Goal: Ask a question: Seek information or help from site administrators or community

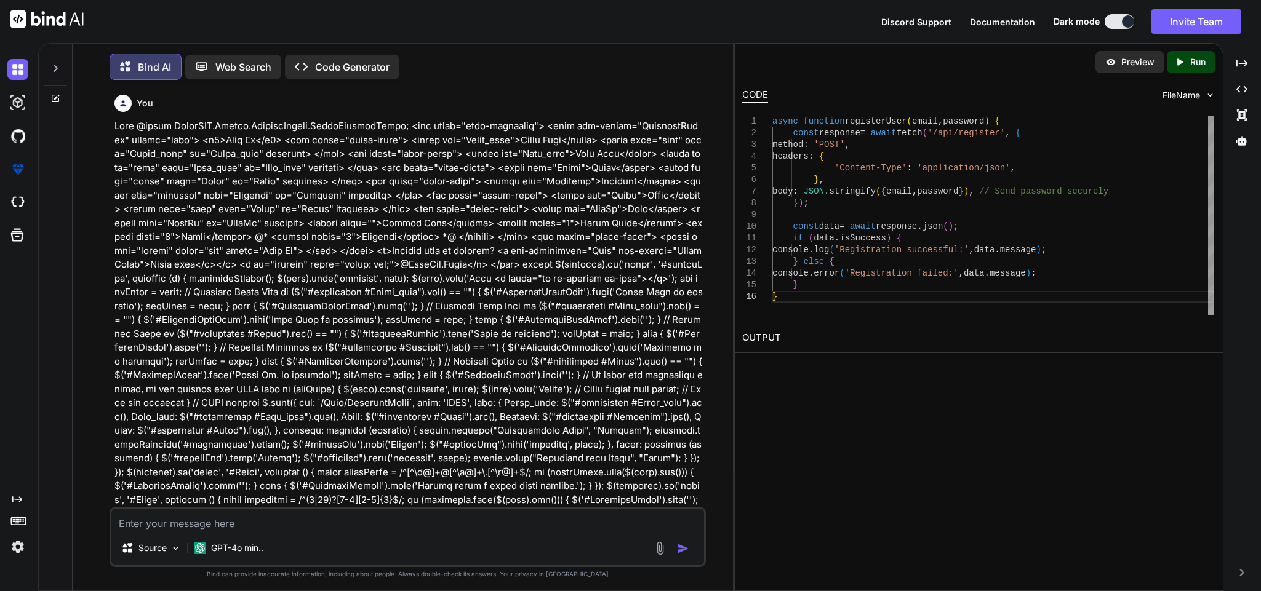
click at [449, 519] on textarea at bounding box center [407, 520] width 592 height 22
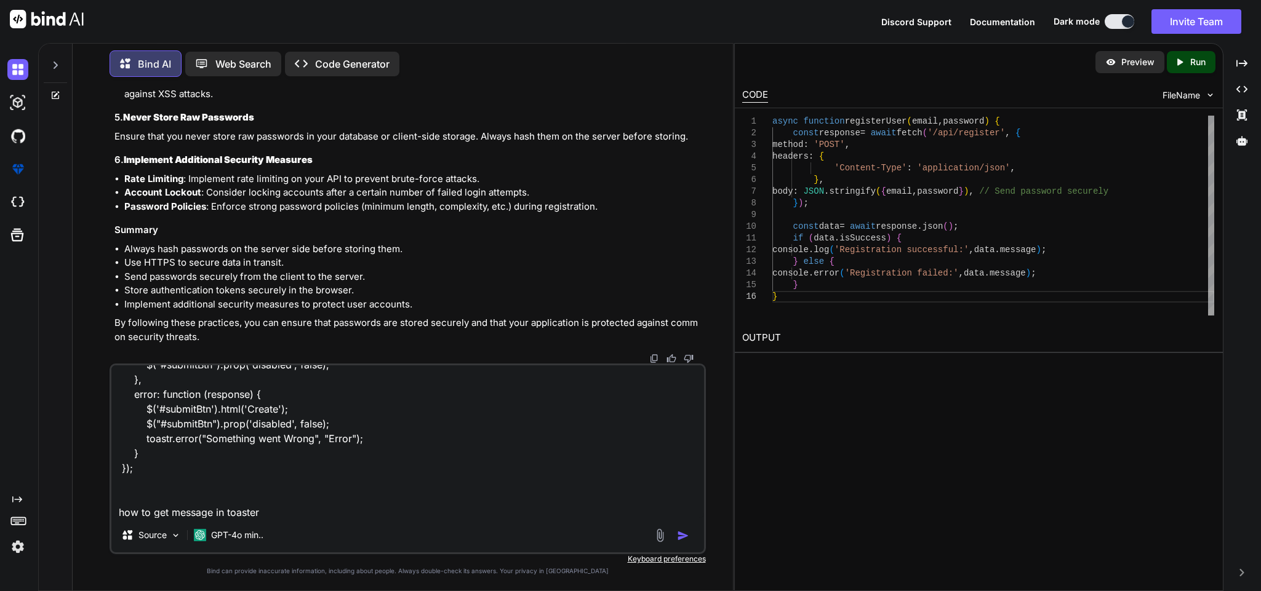
scroll to position [252, 0]
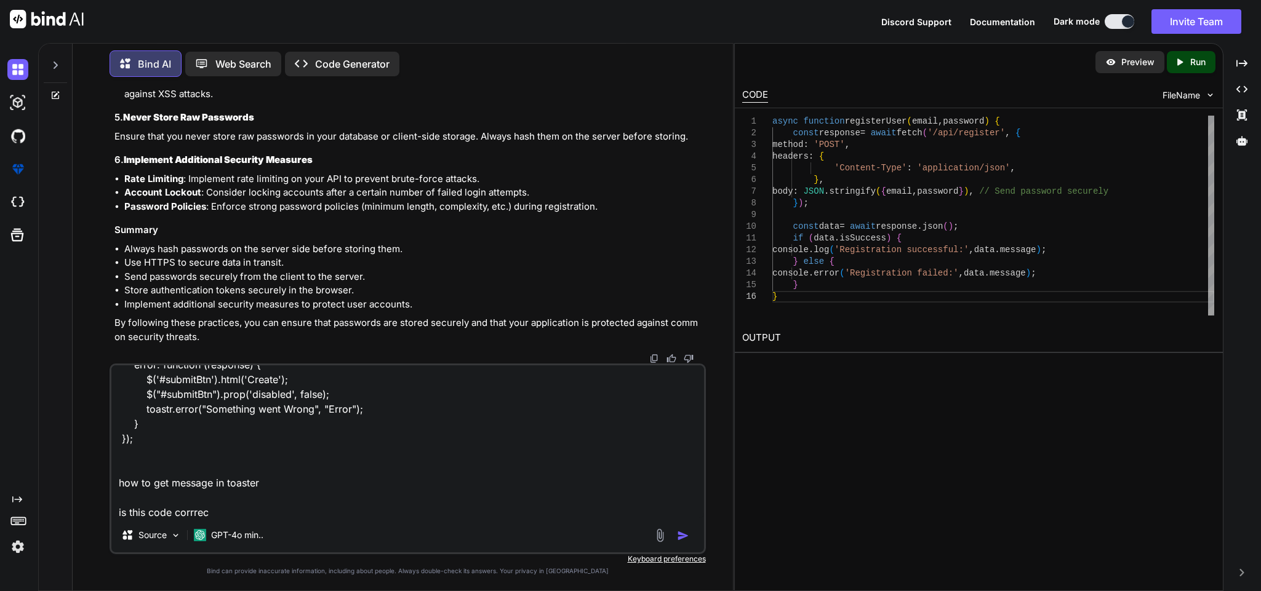
type textarea "$.ajax({ url: `/Auth/RegisterAdmin`, type: 'POST', data: { First_name: $("#Firs…"
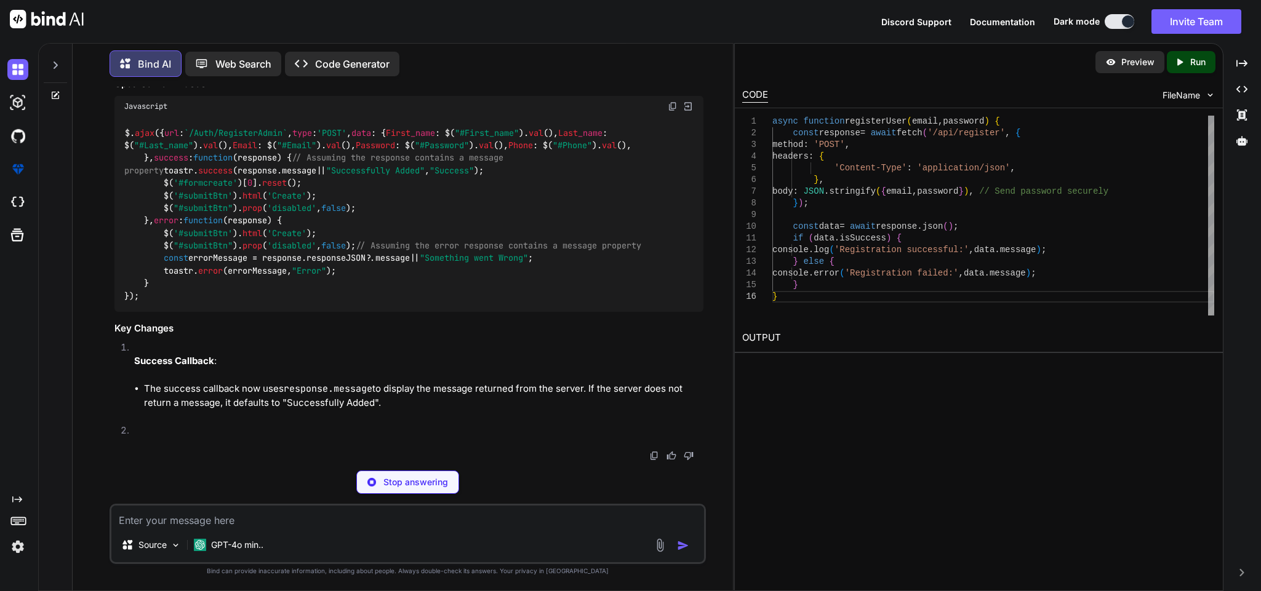
scroll to position [13073, 0]
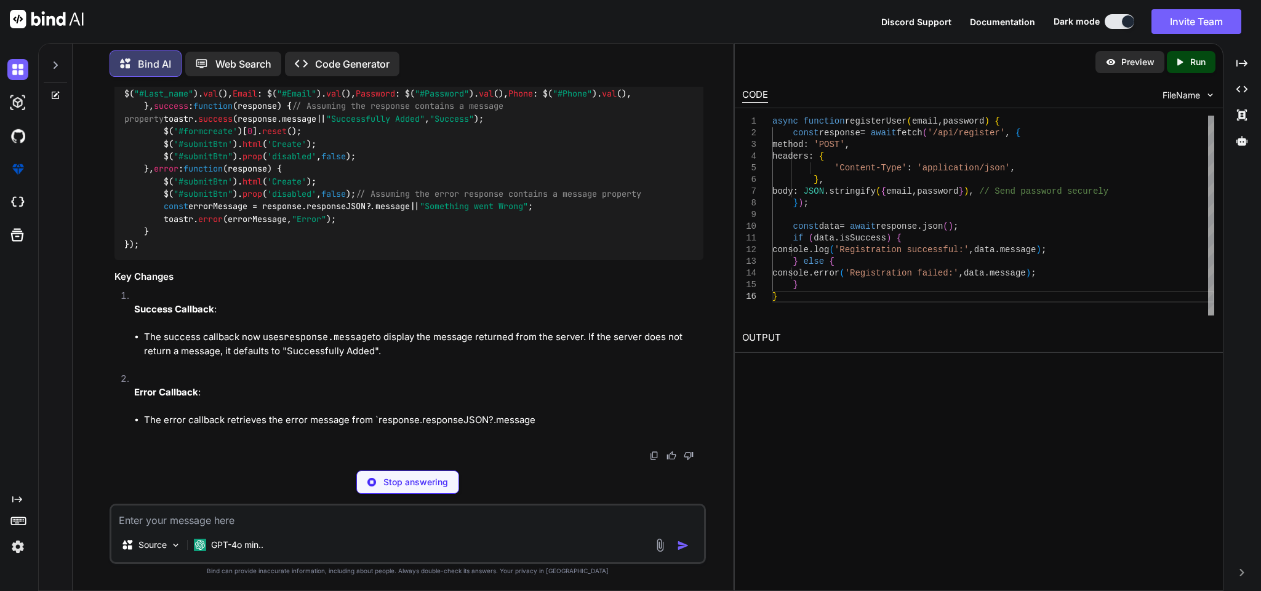
click at [673, 60] on img at bounding box center [673, 55] width 10 height 10
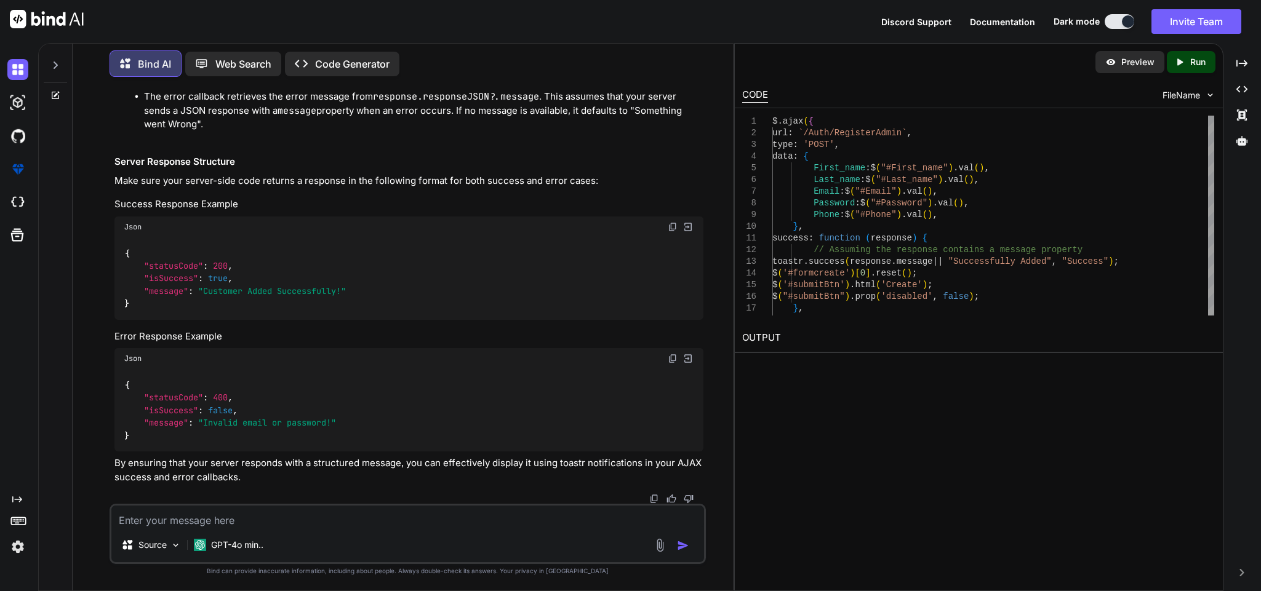
scroll to position [13783, 0]
click at [321, 517] on textarea at bounding box center [407, 517] width 592 height 22
paste textarea "public async Task<BaseResponseModel> RegisterAdmin(AdminRequestModel model) { t…"
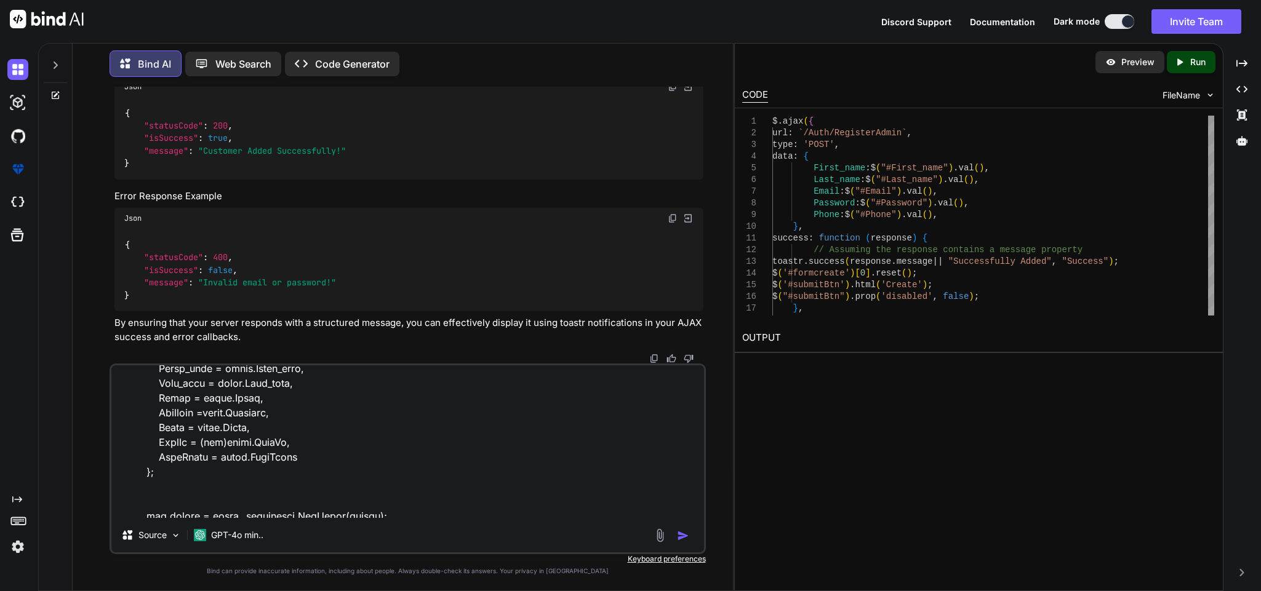
scroll to position [0, 0]
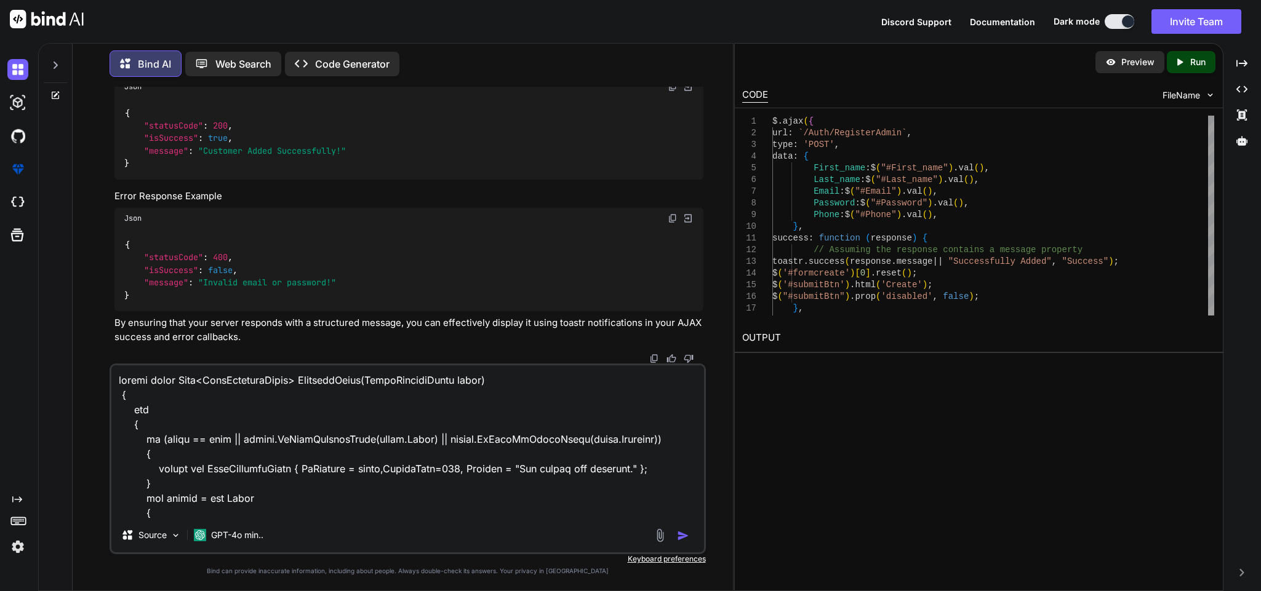
drag, startPoint x: 119, startPoint y: 379, endPoint x: 322, endPoint y: 384, distance: 203.1
click at [129, 384] on textarea at bounding box center [407, 441] width 592 height 153
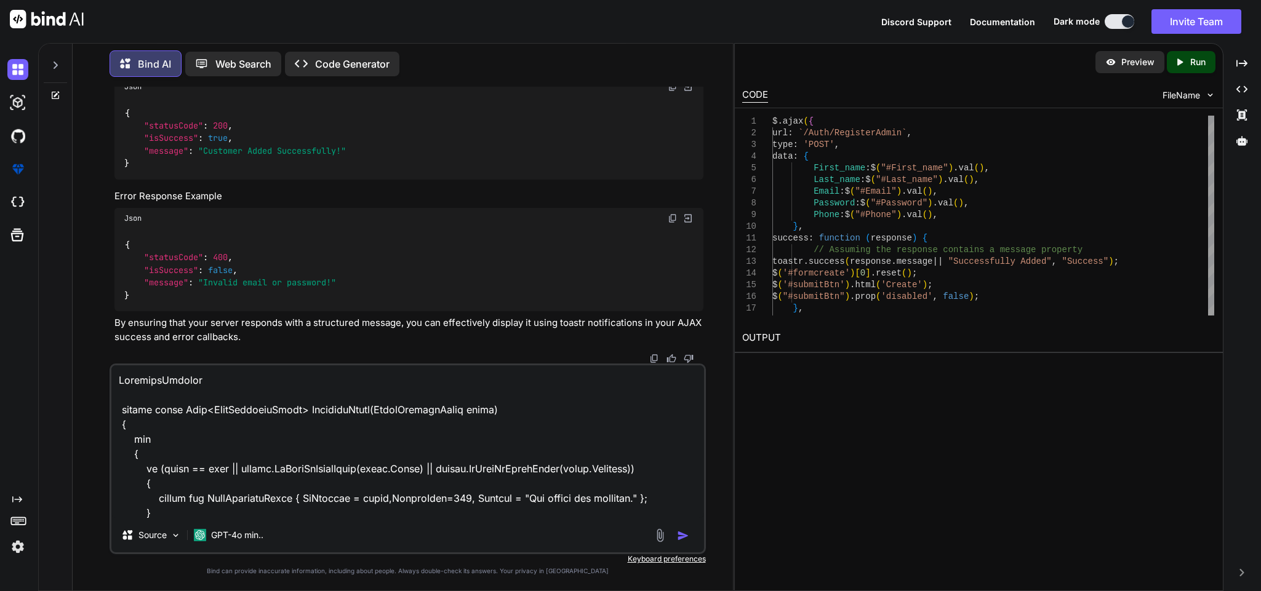
scroll to position [445, 0]
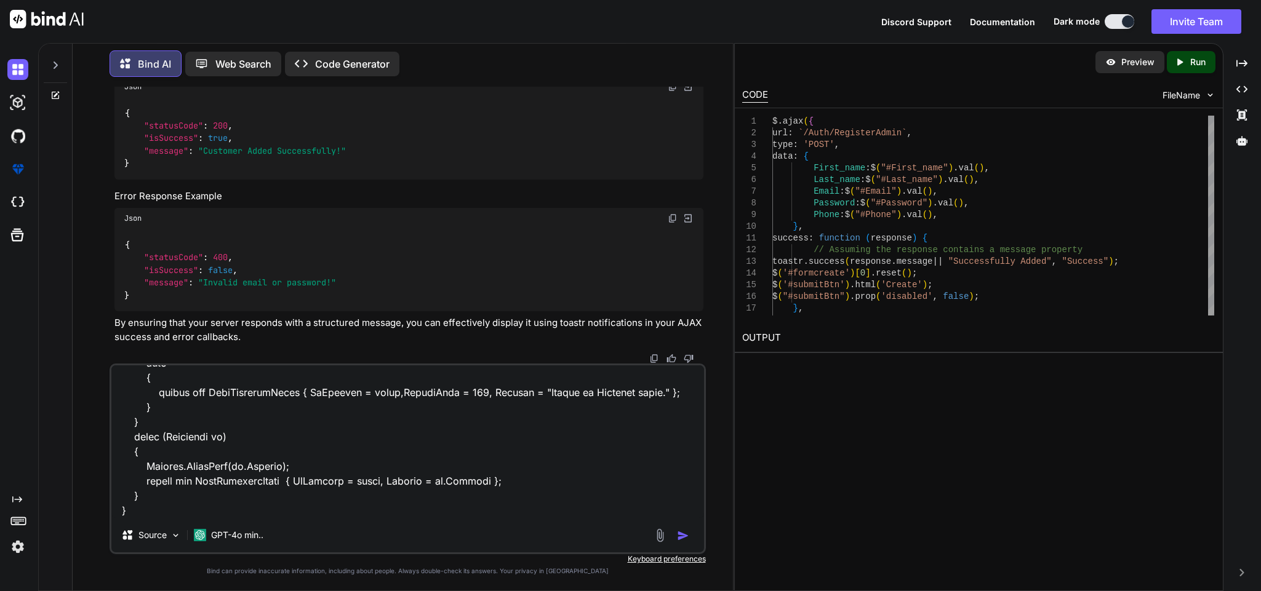
click at [433, 495] on textarea at bounding box center [407, 441] width 592 height 153
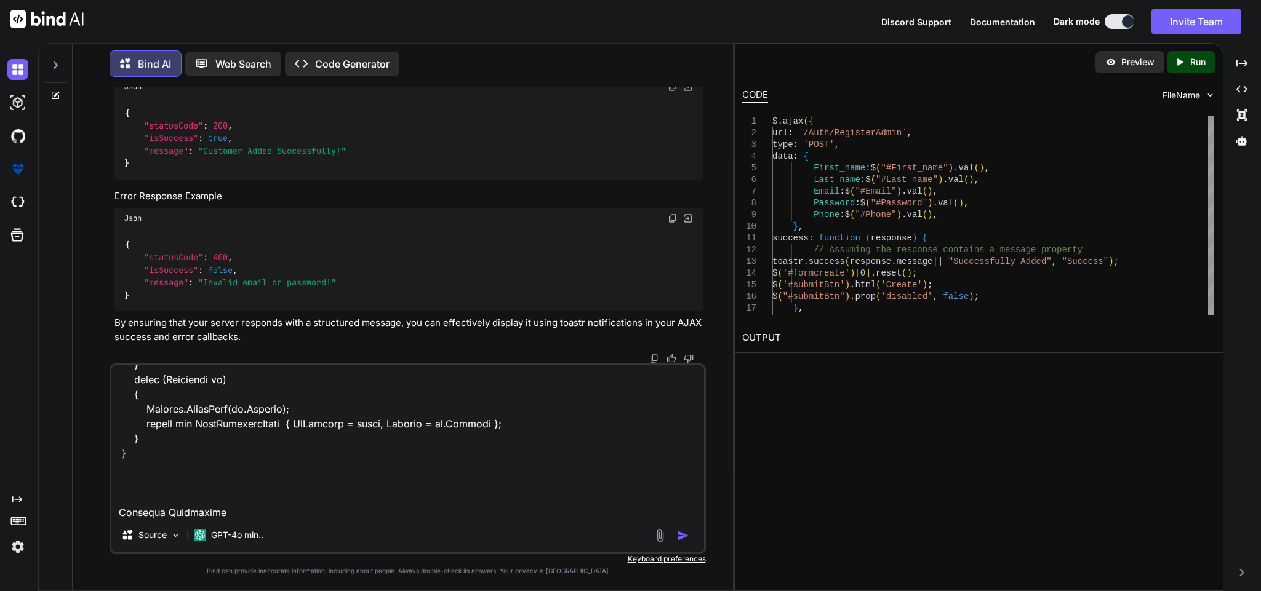
scroll to position [534, 0]
paste textarea "[HttpPost] public async Task<IActionResult> RegisterAdmin(AdminRequestModel mod…"
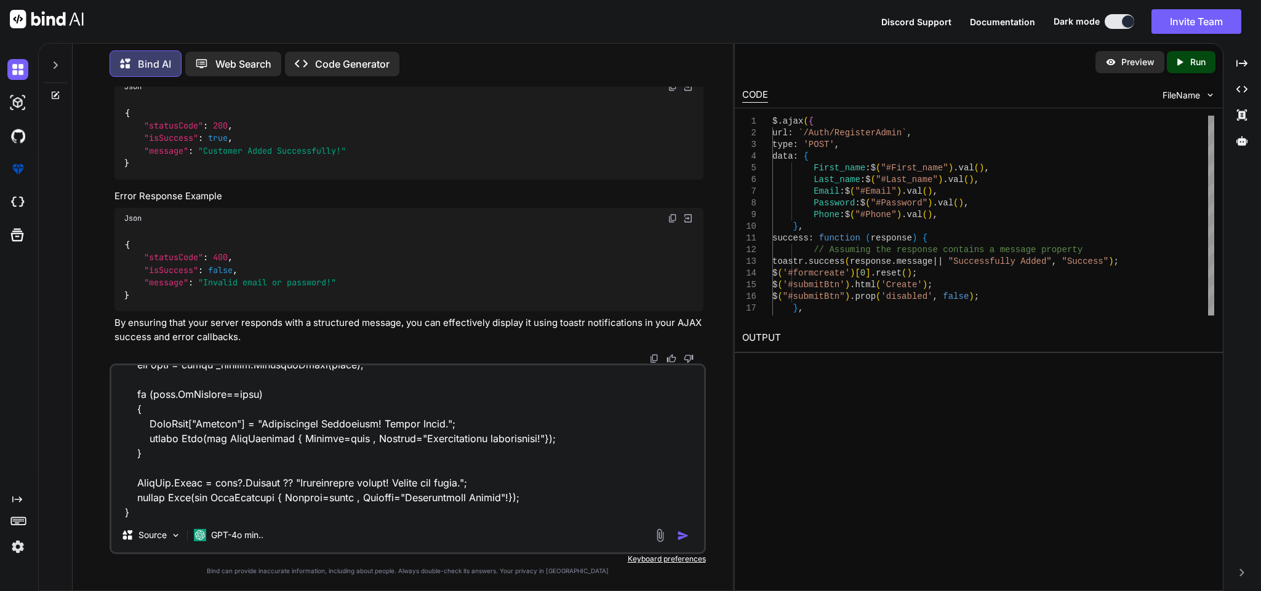
scroll to position [754, 0]
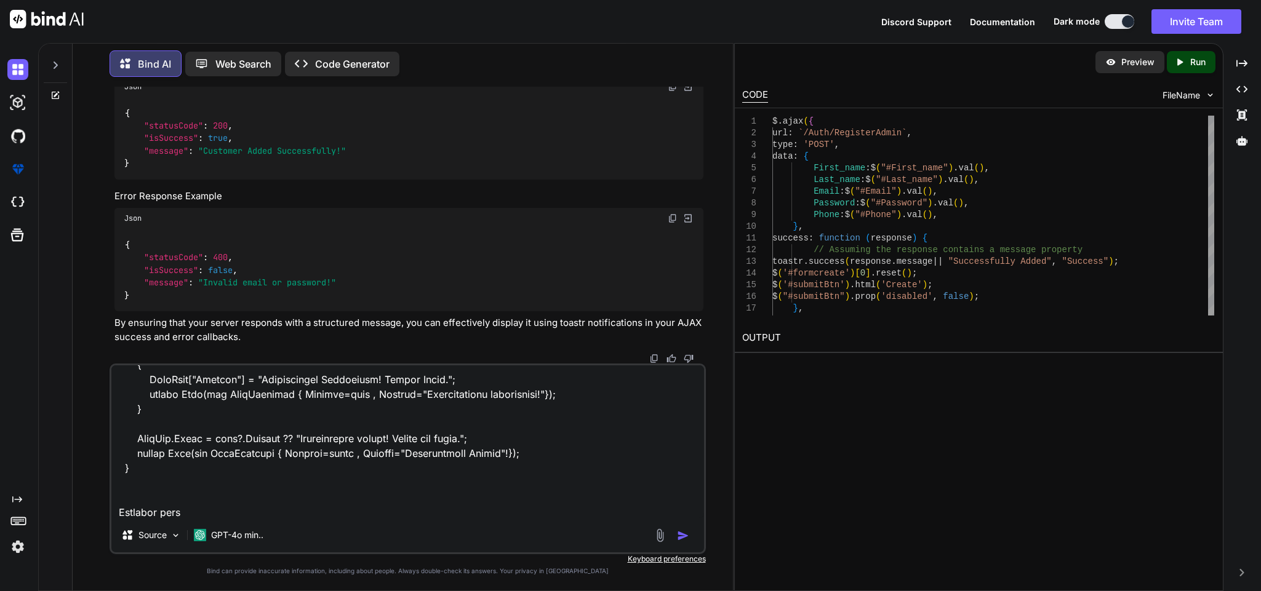
paste textarea "@model EcommAPI.Models.RequestModels.AdminRequestModel; <div class="form-contai…"
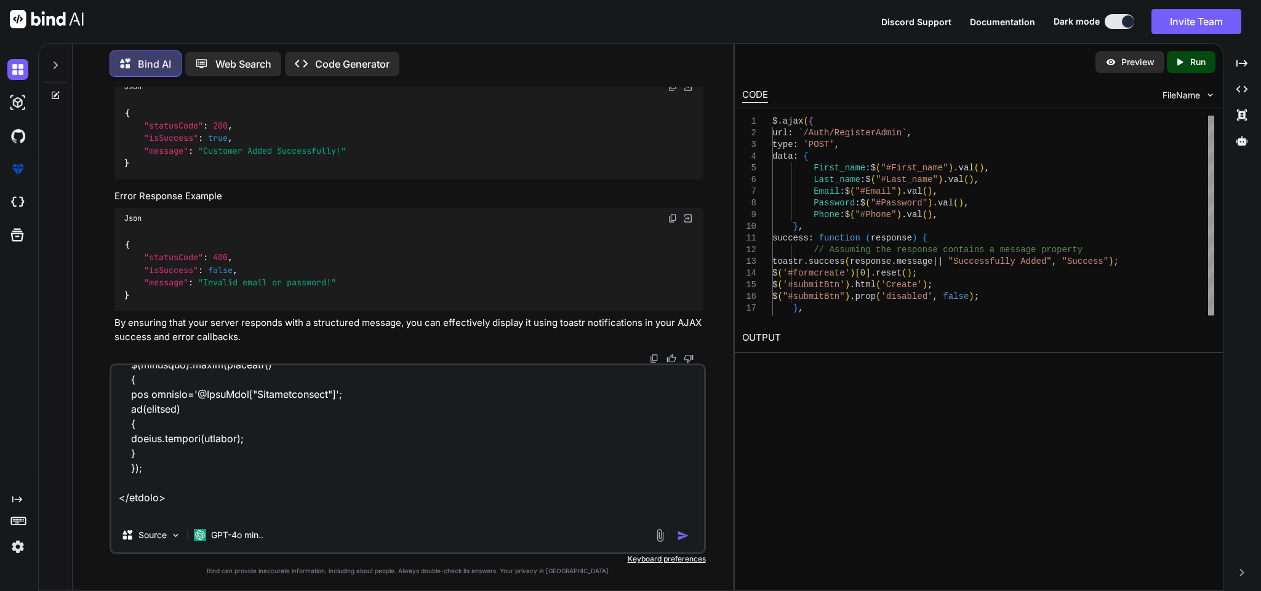
scroll to position [1655, 0]
paste textarea "$(document).on('click', '#submitBtn', function (e) { e.preventDefault(); $(this…"
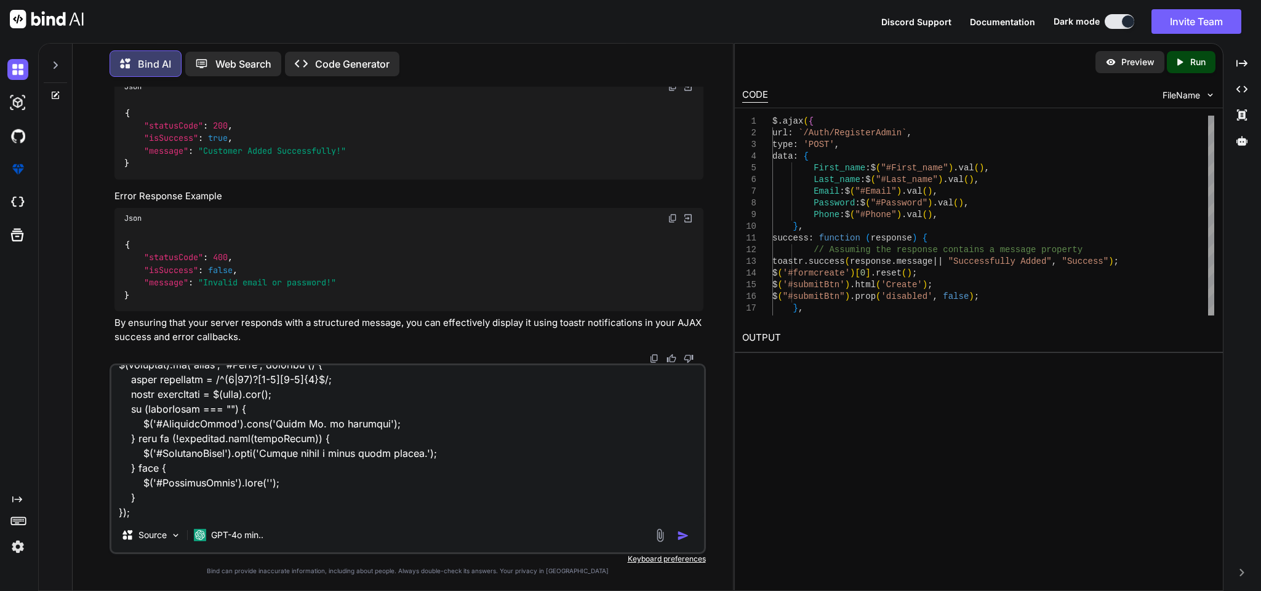
scroll to position [3205, 0]
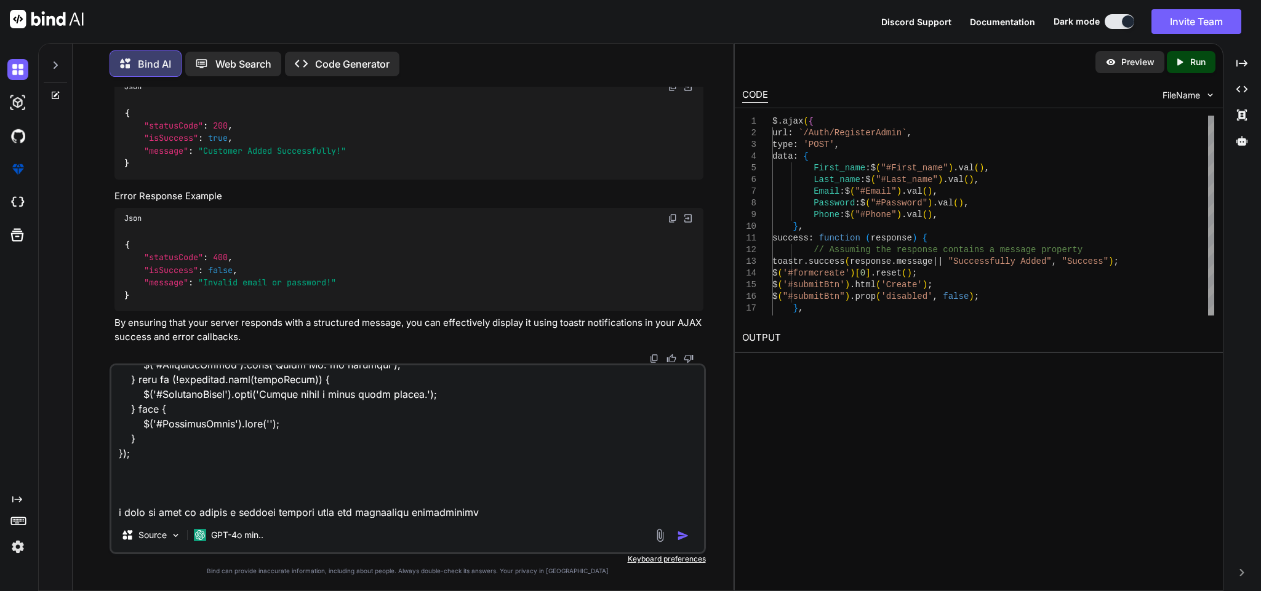
click at [357, 511] on textarea at bounding box center [407, 441] width 592 height 153
type textarea "RegisterService public async Task<BaseResponseModel> RegisterAdmin(AdminRequest…"
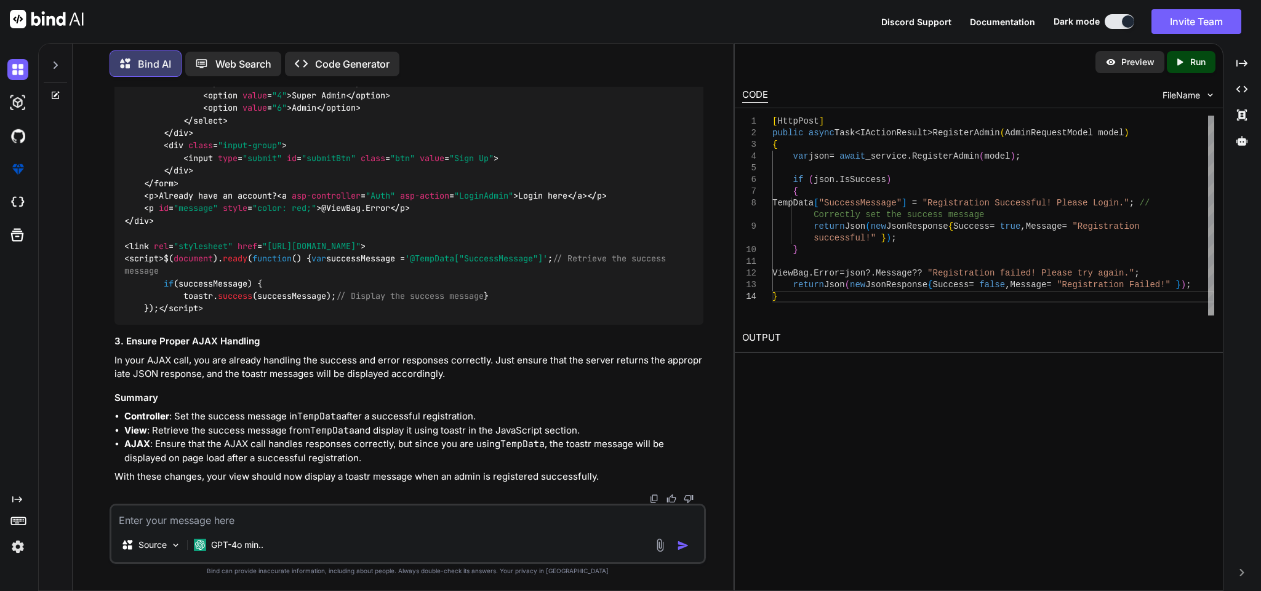
scroll to position [14847, 0]
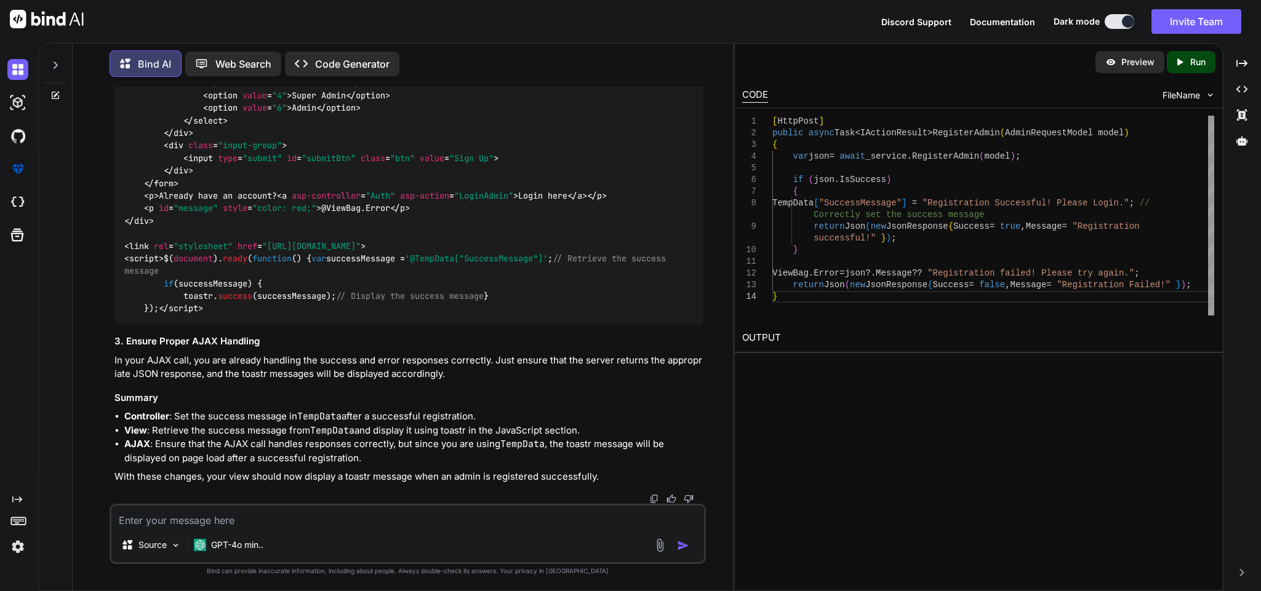
click at [237, 521] on textarea at bounding box center [407, 517] width 592 height 22
paste textarea "$.ajax({ url: `/Auth/RegisterAdmin`, type: 'POST', data: { First_name: $("#Firs…"
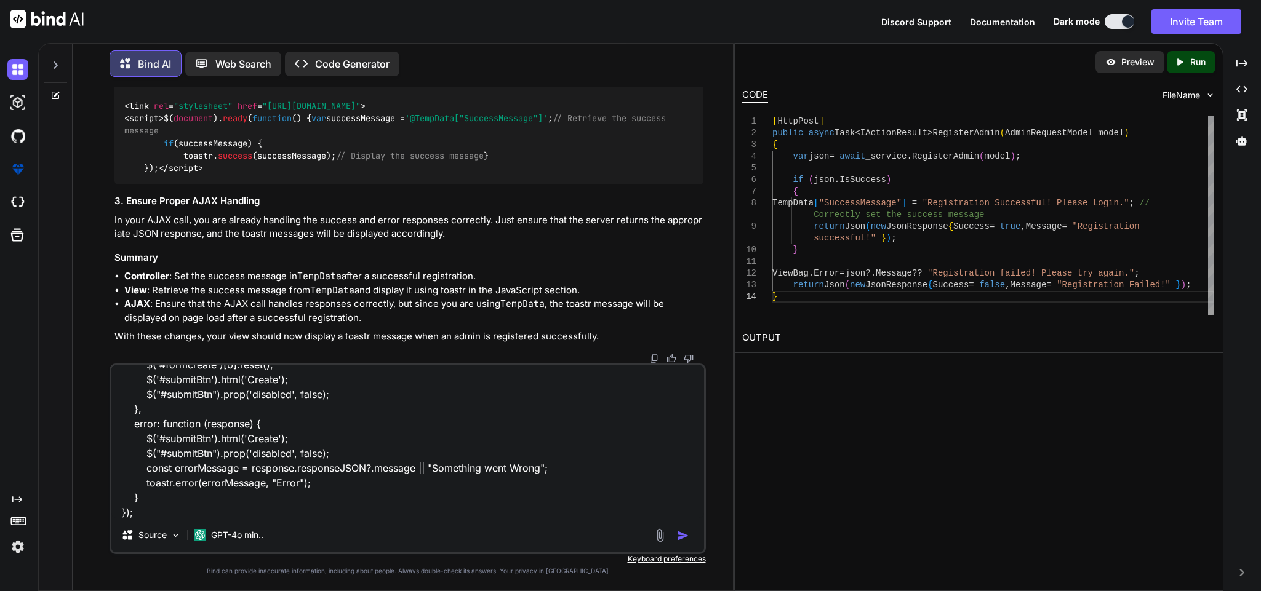
scroll to position [239, 0]
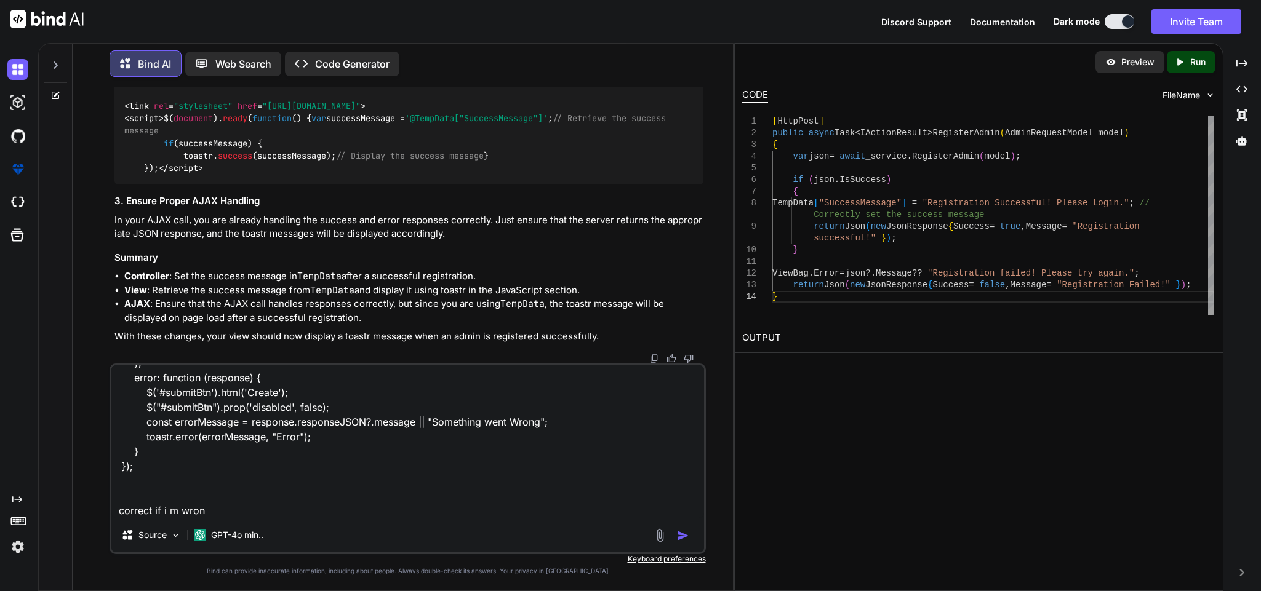
type textarea "$.ajax({ url: `/Auth/RegisterAdmin`, type: 'POST', data: { First_name: $("#Firs…"
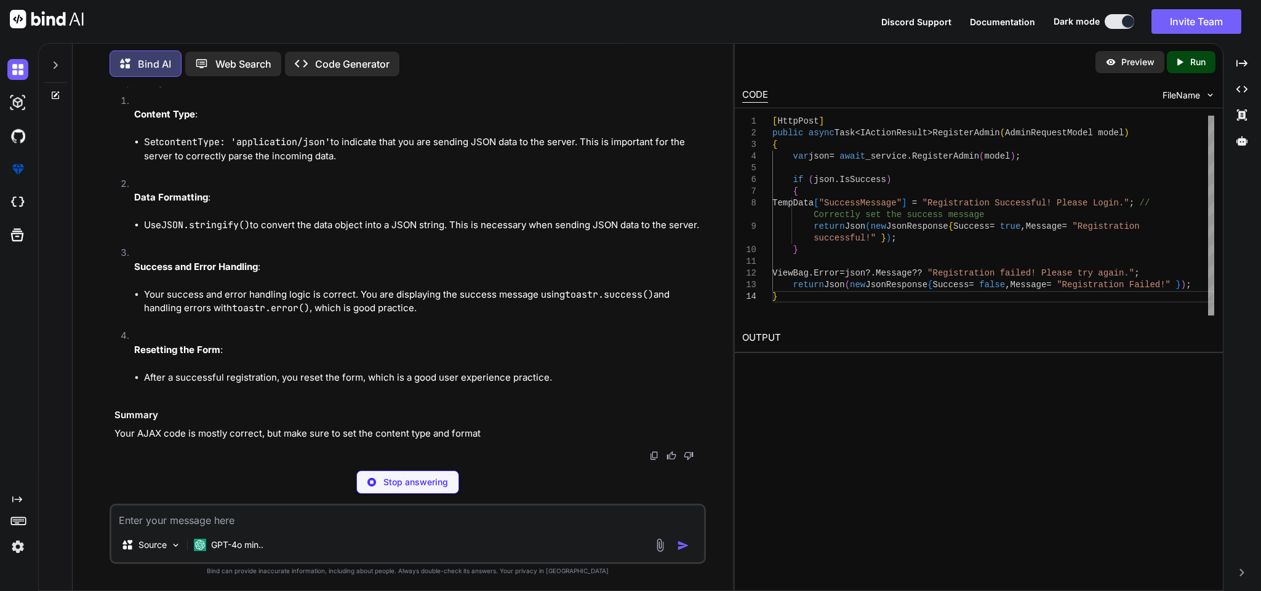
scroll to position [16132, 0]
